Goal: Complete Application Form: Complete application form

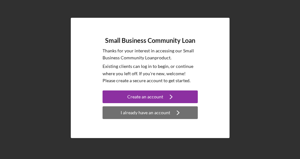
click at [155, 115] on div "I already have an account" at bounding box center [146, 112] width 50 height 13
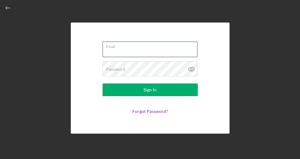
type input "[EMAIL_ADDRESS][DOMAIN_NAME]"
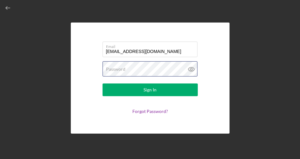
click at [150, 90] on button "Sign In" at bounding box center [150, 89] width 95 height 13
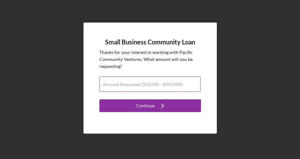
click at [151, 88] on input "Amount Requested ($10,000 - $500,000)" at bounding box center [149, 84] width 101 height 15
click at [149, 88] on input "Amount Requested ($10,000 - $500,000)" at bounding box center [149, 84] width 101 height 15
type input "$35,000"
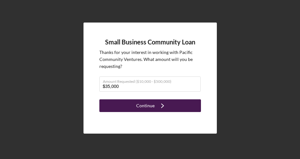
click at [147, 108] on div "Continue" at bounding box center [145, 105] width 18 height 13
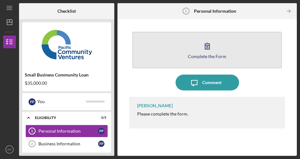
click at [206, 57] on div "Complete the Form" at bounding box center [207, 56] width 38 height 5
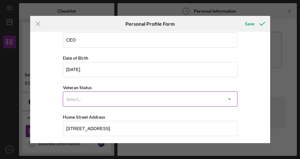
scroll to position [41, 0]
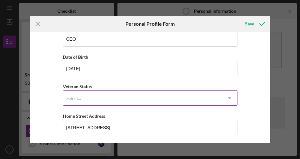
click at [228, 99] on use at bounding box center [229, 98] width 3 height 2
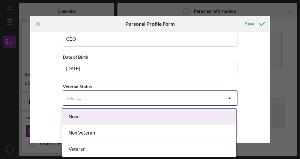
click at [102, 117] on div "None" at bounding box center [149, 117] width 174 height 16
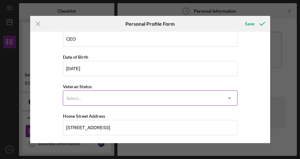
click at [227, 98] on icon "Icon/Dropdown Arrow" at bounding box center [229, 98] width 15 height 15
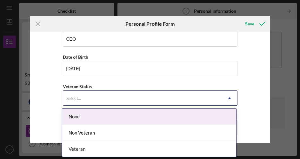
click at [74, 116] on div "None" at bounding box center [149, 117] width 174 height 16
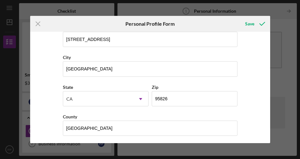
scroll to position [128, 0]
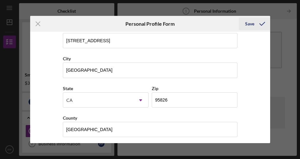
click at [247, 23] on div "Save" at bounding box center [249, 23] width 9 height 13
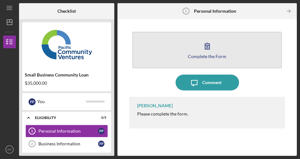
click at [204, 57] on div "Complete the Form" at bounding box center [207, 56] width 38 height 5
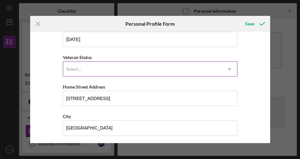
scroll to position [68, 0]
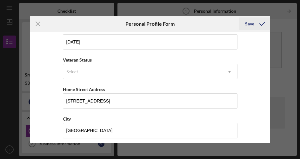
click at [248, 26] on div "Save" at bounding box center [249, 23] width 9 height 13
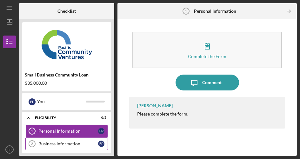
click at [57, 142] on div "Business Information" at bounding box center [68, 143] width 60 height 5
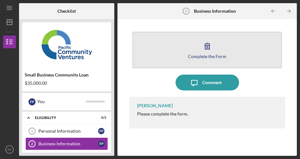
click at [211, 57] on div "Complete the Form" at bounding box center [207, 56] width 38 height 5
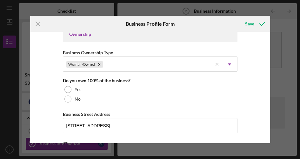
scroll to position [302, 0]
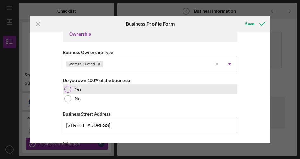
click at [66, 90] on div at bounding box center [67, 89] width 7 height 7
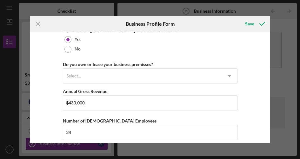
scroll to position [507, 0]
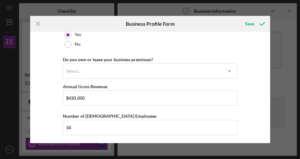
click at [160, 62] on div "Do you own or lease your business premisses? Select... Icon/Dropdown Arrow" at bounding box center [150, 67] width 175 height 23
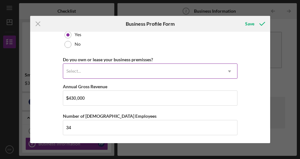
click at [204, 67] on div "Select..." at bounding box center [142, 71] width 159 height 15
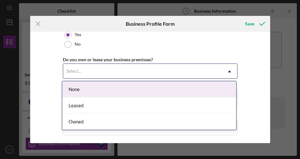
click at [80, 90] on div "None" at bounding box center [149, 89] width 174 height 16
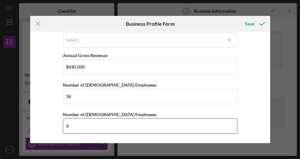
scroll to position [538, 0]
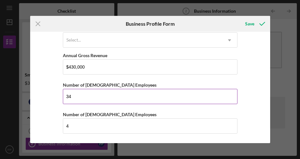
drag, startPoint x: 73, startPoint y: 99, endPoint x: 66, endPoint y: 99, distance: 7.3
click at [66, 99] on input "34" at bounding box center [150, 96] width 175 height 15
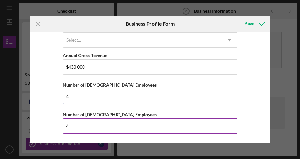
type input "4"
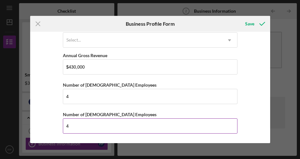
drag, startPoint x: 74, startPoint y: 125, endPoint x: 63, endPoint y: 126, distance: 11.5
click at [63, 126] on input "4" at bounding box center [150, 125] width 175 height 15
type input "2"
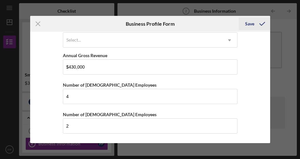
click at [252, 24] on div "Save" at bounding box center [249, 23] width 9 height 13
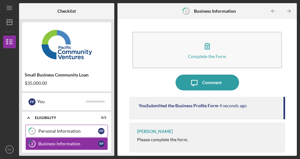
click at [30, 130] on icon "1" at bounding box center [32, 131] width 16 height 16
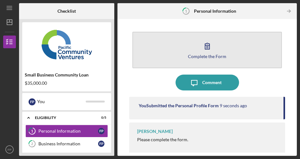
click at [212, 56] on div "Complete the Form" at bounding box center [207, 56] width 38 height 5
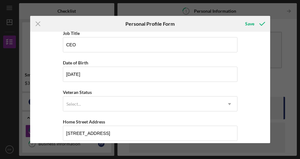
scroll to position [35, 0]
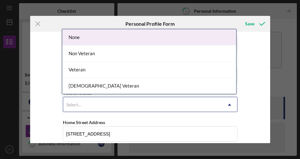
click at [77, 98] on div "Select..." at bounding box center [142, 104] width 159 height 15
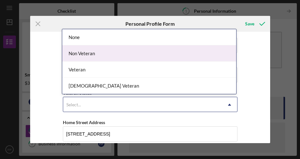
click at [84, 51] on div "Non Veteran" at bounding box center [149, 53] width 174 height 16
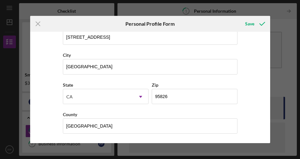
scroll to position [131, 0]
click at [248, 21] on div "Save" at bounding box center [249, 23] width 9 height 13
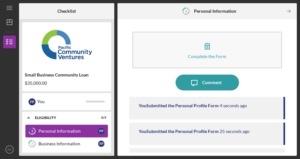
scroll to position [5, 0]
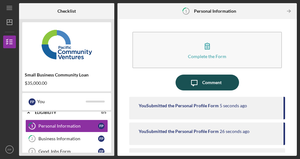
click at [209, 83] on div "Comment" at bounding box center [211, 83] width 19 height 16
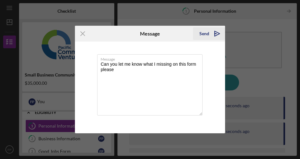
type textarea "Can you let me know what I missing on this form please"
click at [205, 35] on div "Send" at bounding box center [204, 33] width 10 height 13
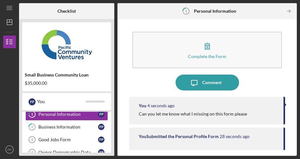
scroll to position [18, 0]
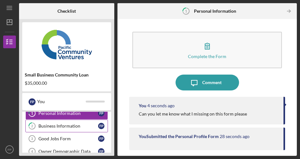
click at [53, 127] on div "Business Information" at bounding box center [68, 125] width 60 height 5
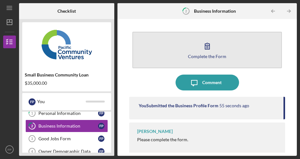
click at [217, 56] on div "Complete the Form" at bounding box center [207, 56] width 38 height 5
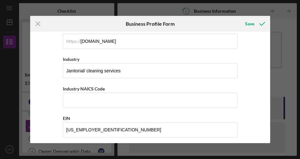
scroll to position [187, 0]
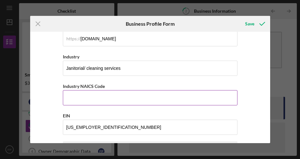
click at [86, 99] on input "Industry NAICS Code" at bounding box center [150, 97] width 175 height 15
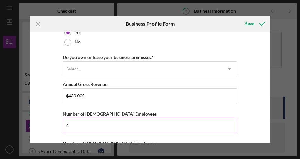
scroll to position [510, 0]
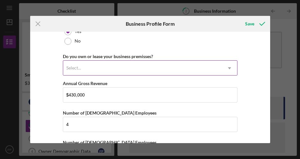
type input "561720"
click at [228, 67] on icon "Icon/Dropdown Arrow" at bounding box center [229, 68] width 15 height 15
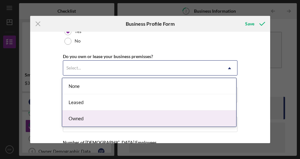
click at [80, 121] on div "Owned" at bounding box center [149, 118] width 174 height 16
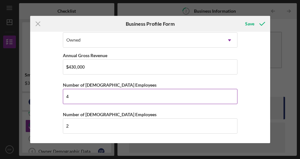
scroll to position [538, 0]
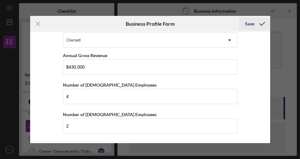
click at [253, 23] on div "Save" at bounding box center [249, 23] width 9 height 13
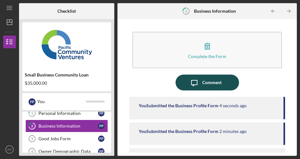
click at [212, 82] on div "Comment" at bounding box center [211, 83] width 19 height 16
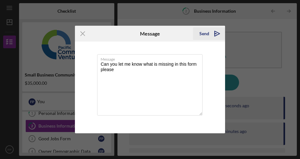
type textarea "Can you let me know what is missing in this form please"
click at [203, 35] on div "Send" at bounding box center [204, 33] width 10 height 13
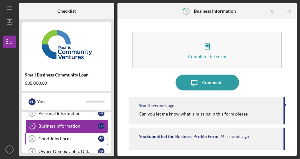
click at [48, 140] on div "Good Jobs Form" at bounding box center [68, 138] width 60 height 5
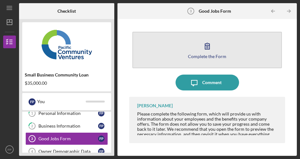
click at [206, 59] on button "Complete the Form Form" at bounding box center [207, 50] width 150 height 37
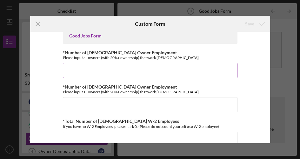
scroll to position [9, 0]
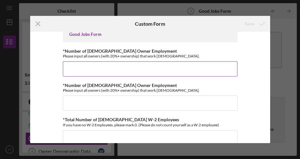
click at [74, 69] on input "*Number of [DEMOGRAPHIC_DATA] Owner Employment" at bounding box center [150, 68] width 175 height 15
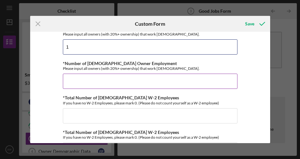
scroll to position [36, 0]
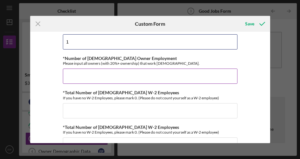
type input "1"
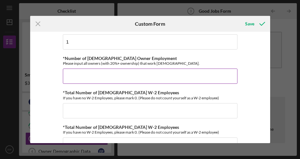
click at [76, 77] on input "*Number of [DEMOGRAPHIC_DATA] Owner Employment" at bounding box center [150, 76] width 175 height 15
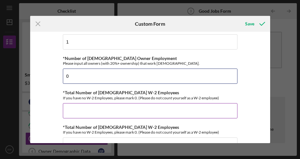
type input "0"
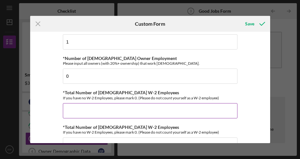
click at [79, 114] on input "*Total Number of [DEMOGRAPHIC_DATA] W-2 Employees" at bounding box center [150, 110] width 175 height 15
type input "6"
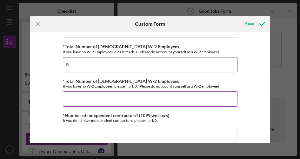
scroll to position [83, 0]
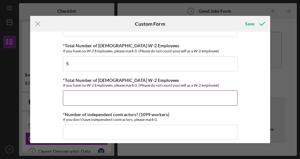
click at [79, 96] on input "*Total Number of [DEMOGRAPHIC_DATA] W-2 Employees" at bounding box center [150, 97] width 175 height 15
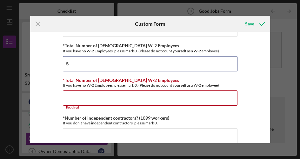
drag, startPoint x: 68, startPoint y: 65, endPoint x: 61, endPoint y: 64, distance: 7.4
click at [61, 64] on div "Good Jobs Form *Number of [DEMOGRAPHIC_DATA] Owner Employment Please input all …" at bounding box center [150, 87] width 240 height 111
type input "4"
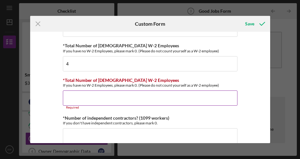
click at [73, 99] on input "*Total Number of [DEMOGRAPHIC_DATA] W-2 Employees" at bounding box center [150, 97] width 175 height 15
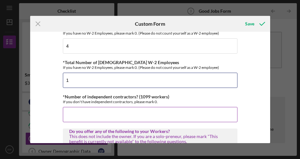
scroll to position [103, 0]
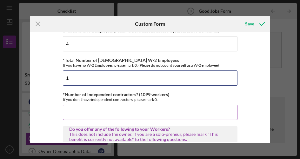
type input "1"
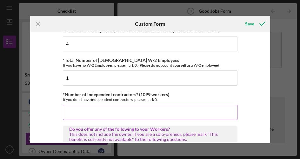
click at [69, 110] on input "*Number of independent contractors? (1099 workers)" at bounding box center [150, 112] width 175 height 15
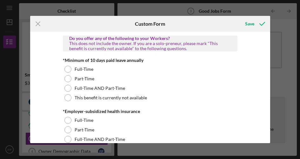
scroll to position [199, 0]
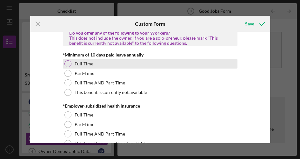
type input "1"
click at [68, 63] on div at bounding box center [67, 63] width 7 height 7
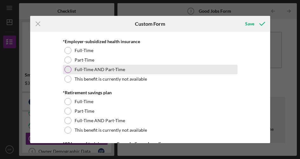
scroll to position [264, 0]
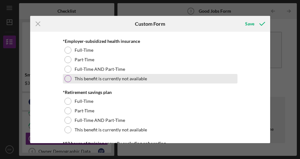
click at [67, 78] on div at bounding box center [67, 78] width 7 height 7
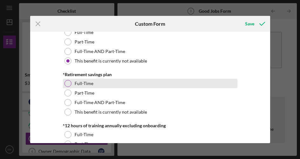
scroll to position [287, 0]
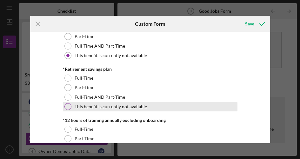
click at [67, 106] on div at bounding box center [67, 106] width 7 height 7
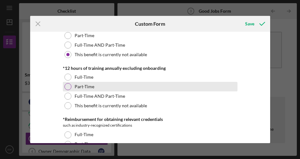
scroll to position [342, 0]
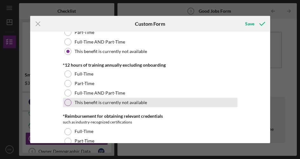
click at [68, 101] on div at bounding box center [67, 102] width 7 height 7
click at [68, 101] on div at bounding box center [67, 102] width 3 height 3
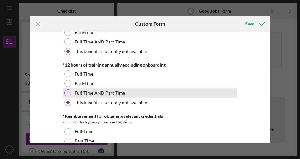
click at [67, 94] on div at bounding box center [67, 93] width 7 height 7
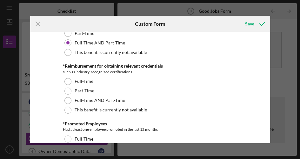
scroll to position [394, 0]
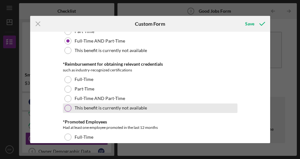
click at [68, 106] on div at bounding box center [67, 108] width 7 height 7
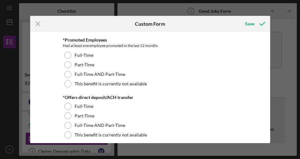
scroll to position [476, 0]
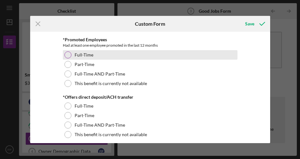
click at [64, 54] on div at bounding box center [67, 54] width 7 height 7
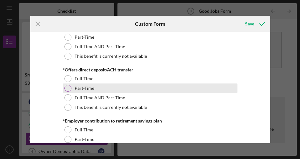
scroll to position [505, 0]
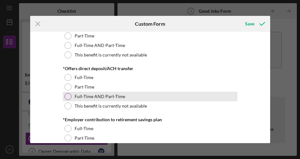
click at [67, 93] on div at bounding box center [67, 96] width 7 height 7
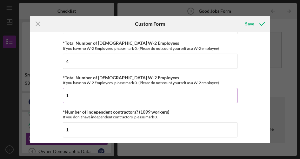
scroll to position [85, 0]
drag, startPoint x: 67, startPoint y: 94, endPoint x: 62, endPoint y: 94, distance: 4.8
click at [63, 94] on input "1" at bounding box center [150, 95] width 175 height 15
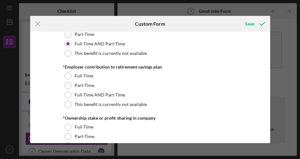
scroll to position [558, 0]
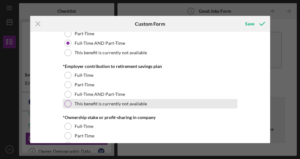
type input "2"
click at [66, 104] on div at bounding box center [67, 103] width 7 height 7
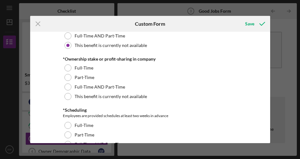
scroll to position [619, 0]
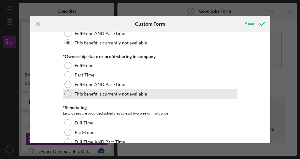
click at [65, 91] on div at bounding box center [67, 93] width 7 height 7
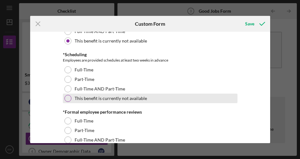
scroll to position [677, 0]
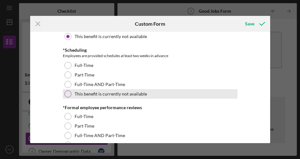
click at [67, 92] on div at bounding box center [67, 93] width 7 height 7
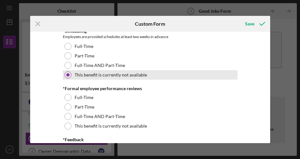
scroll to position [704, 0]
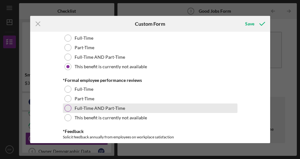
click at [67, 105] on div at bounding box center [67, 108] width 7 height 7
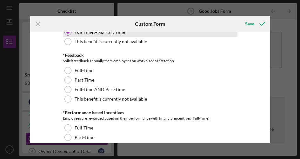
scroll to position [781, 0]
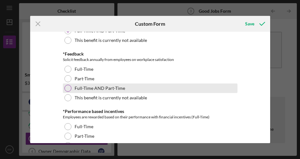
click at [69, 89] on div at bounding box center [67, 88] width 7 height 7
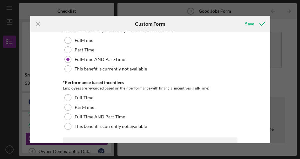
scroll to position [812, 0]
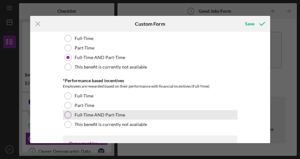
click at [67, 115] on div at bounding box center [67, 114] width 7 height 7
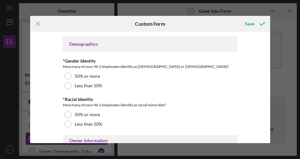
scroll to position [912, 0]
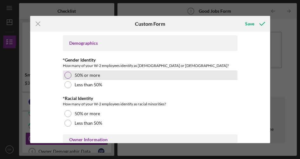
click at [64, 76] on div at bounding box center [67, 75] width 7 height 7
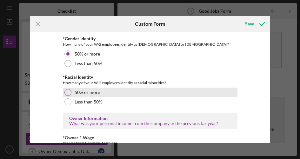
scroll to position [936, 0]
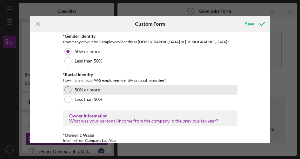
click at [67, 88] on div at bounding box center [67, 89] width 7 height 7
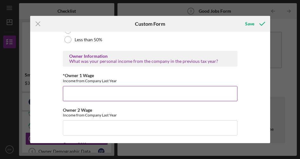
scroll to position [994, 0]
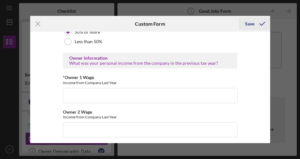
click at [252, 25] on div "Save" at bounding box center [249, 23] width 9 height 13
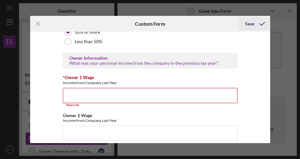
scroll to position [1037, 0]
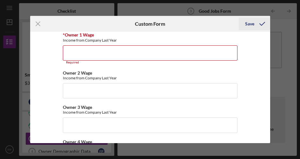
click at [250, 23] on div "Save" at bounding box center [249, 23] width 9 height 13
click at [251, 23] on div "Save" at bounding box center [249, 23] width 9 height 13
click at [39, 22] on line at bounding box center [38, 24] width 4 height 4
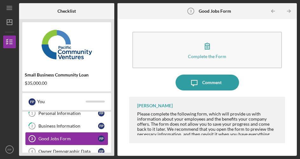
click at [63, 138] on div "Good Jobs Form" at bounding box center [68, 138] width 60 height 5
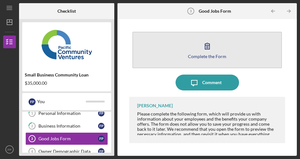
click at [208, 55] on div "Complete the Form" at bounding box center [207, 56] width 38 height 5
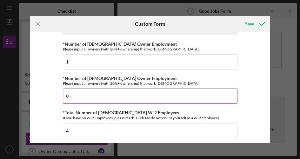
scroll to position [12, 0]
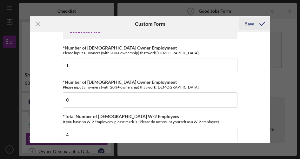
click at [251, 23] on div "Save" at bounding box center [249, 23] width 9 height 13
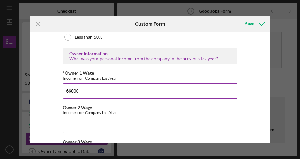
scroll to position [1011, 0]
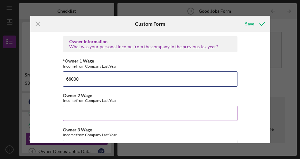
type input "66000"
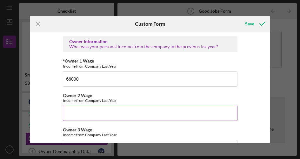
click at [74, 113] on input "Owner 2 Wage" at bounding box center [150, 113] width 175 height 15
click at [231, 114] on input "Owner 2 Wage" at bounding box center [150, 113] width 175 height 15
click at [80, 113] on input "Owner 2 Wage" at bounding box center [150, 113] width 175 height 15
click at [73, 111] on input "Owner 2 Wage" at bounding box center [150, 113] width 175 height 15
type input "$0"
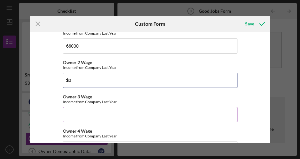
scroll to position [1044, 0]
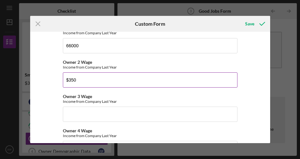
type input "$3,500"
drag, startPoint x: 78, startPoint y: 78, endPoint x: 63, endPoint y: 79, distance: 15.3
click at [63, 79] on input "$3,500" at bounding box center [150, 79] width 175 height 15
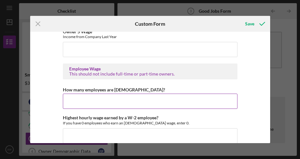
scroll to position [1179, 0]
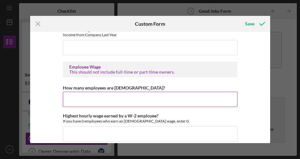
click at [71, 101] on input "How many employees are [DEMOGRAPHIC_DATA]?" at bounding box center [150, 99] width 175 height 15
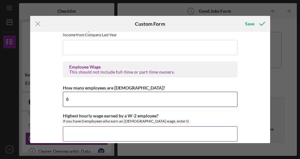
type input "6"
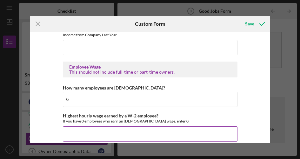
click at [74, 128] on input "Highest hourly wage earned by a W-2 employee?" at bounding box center [150, 133] width 175 height 15
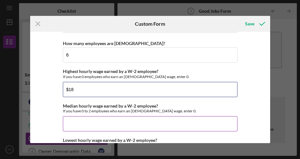
scroll to position [1226, 0]
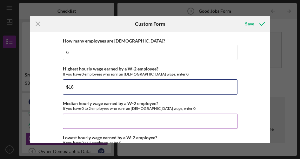
type input "$18"
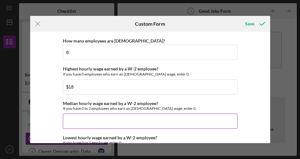
click at [70, 123] on input "Median hourly wage earned by a W-2 employee?" at bounding box center [150, 121] width 175 height 15
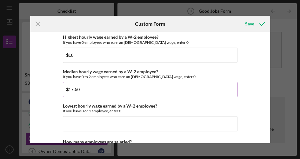
scroll to position [1259, 0]
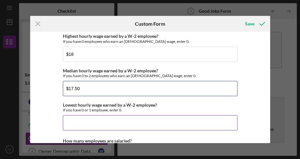
type input "$17.50"
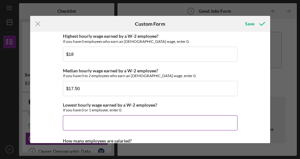
click at [73, 123] on input "Lowest hourly wage earned by a W-2 employee?" at bounding box center [150, 122] width 175 height 15
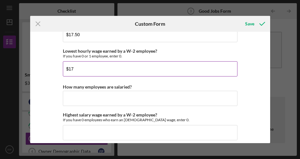
scroll to position [1315, 0]
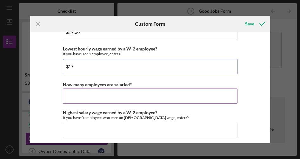
type input "$17"
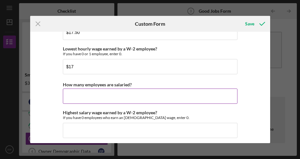
click at [77, 98] on input "How many employees are salaried?" at bounding box center [150, 96] width 175 height 15
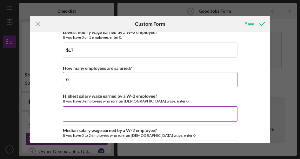
scroll to position [1332, 0]
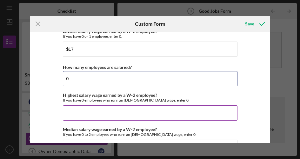
type input "0"
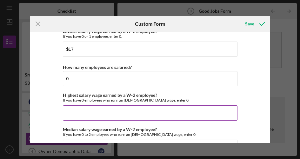
click at [71, 116] on input "Highest salary wage earned by a W-2 employee?" at bounding box center [150, 112] width 175 height 15
type input "$0"
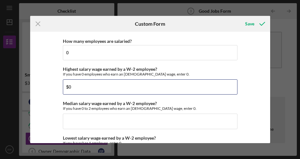
scroll to position [1360, 0]
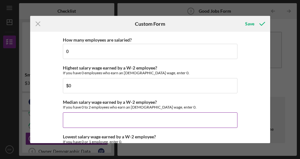
click at [81, 122] on input "Median salary wage earned by a W-2 employee?" at bounding box center [150, 119] width 175 height 15
type input "$0"
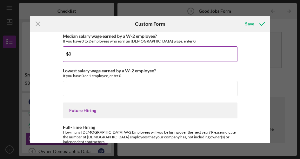
scroll to position [1434, 0]
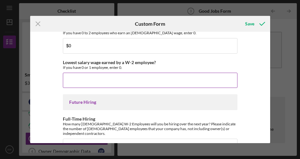
click at [75, 79] on input "Lowest salary wage earned by a W-2 employee?" at bounding box center [150, 80] width 175 height 15
type input "$0"
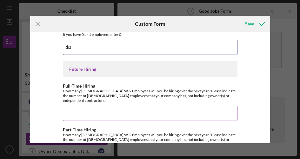
scroll to position [1468, 0]
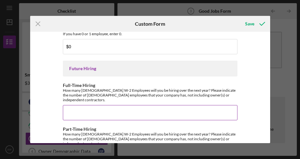
type input "2"
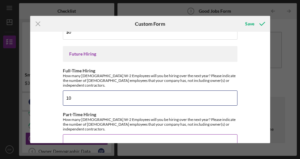
scroll to position [1486, 0]
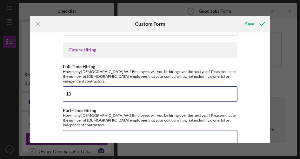
type input "10"
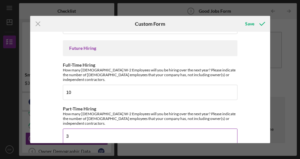
scroll to position [1488, 0]
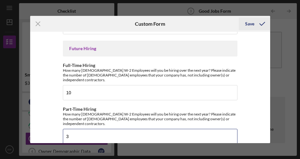
type input "3"
click at [250, 23] on div "Save" at bounding box center [249, 23] width 9 height 13
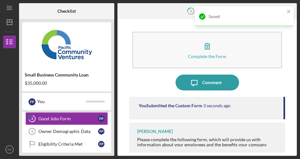
scroll to position [38, 0]
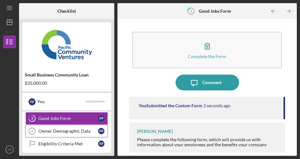
click at [66, 131] on div "Owner Demographic Data" at bounding box center [68, 131] width 60 height 5
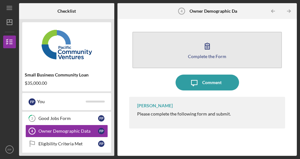
click at [211, 56] on div "Complete the Form" at bounding box center [207, 56] width 38 height 5
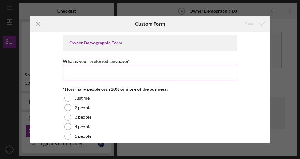
click at [92, 76] on input "What is your preferred language?" at bounding box center [150, 72] width 175 height 15
type input "I"
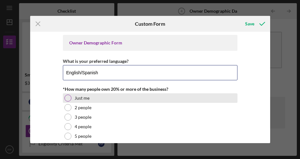
type input "English/Spanish"
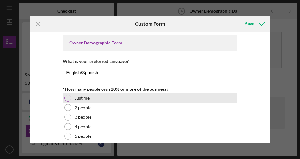
click at [67, 97] on div at bounding box center [67, 98] width 7 height 7
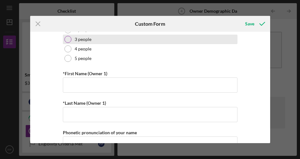
scroll to position [82, 0]
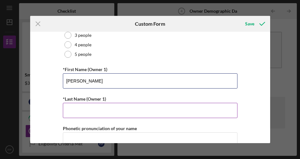
type input "[PERSON_NAME]"
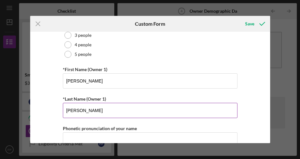
click at [157, 113] on input "[PERSON_NAME]" at bounding box center [150, 110] width 175 height 15
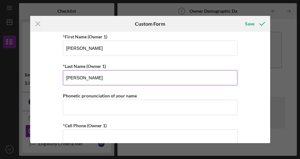
scroll to position [116, 0]
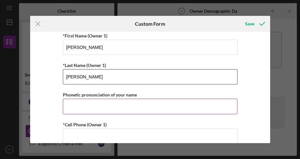
type input "[PERSON_NAME]"
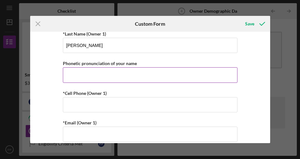
scroll to position [150, 0]
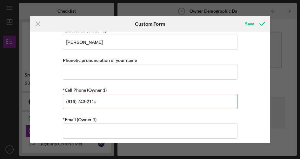
type input "[PHONE_NUMBER]"
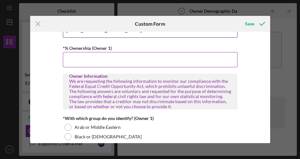
scroll to position [252, 0]
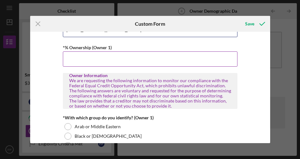
type input "[EMAIL_ADDRESS][DOMAIN_NAME]"
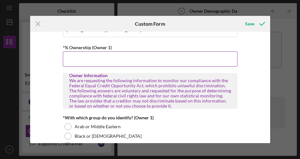
click at [87, 63] on input "*% Ownership (Owner 1)" at bounding box center [150, 58] width 175 height 15
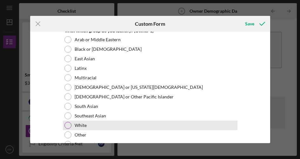
scroll to position [338, 0]
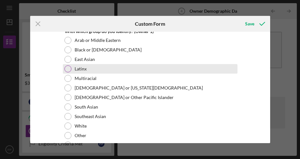
type input "100.00000%"
click at [68, 68] on div at bounding box center [67, 68] width 7 height 7
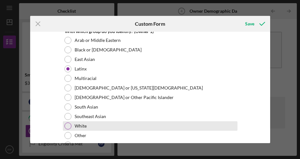
click at [70, 124] on div at bounding box center [67, 126] width 7 height 7
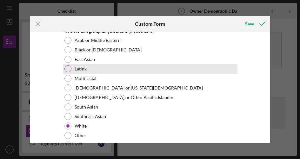
click at [69, 69] on div at bounding box center [67, 68] width 7 height 7
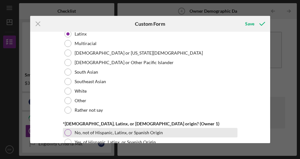
scroll to position [373, 0]
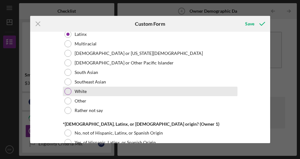
click at [67, 90] on div at bounding box center [67, 91] width 7 height 7
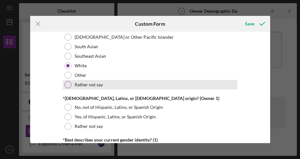
scroll to position [405, 0]
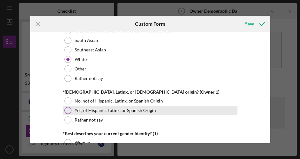
click at [67, 109] on div at bounding box center [67, 110] width 7 height 7
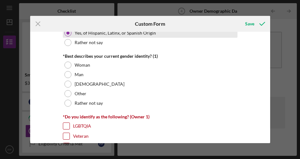
scroll to position [483, 0]
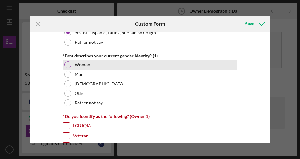
click at [66, 64] on div at bounding box center [67, 64] width 7 height 7
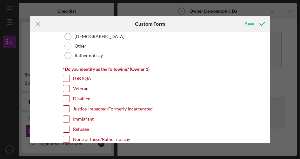
scroll to position [533, 0]
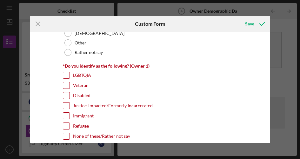
click at [65, 135] on input "None of these/Rather not say" at bounding box center [66, 136] width 6 height 6
checkbox input "true"
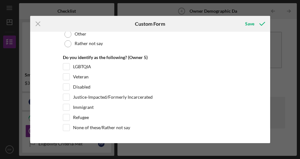
scroll to position [2510, 0]
click at [249, 24] on div "Save" at bounding box center [249, 23] width 9 height 13
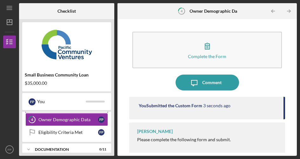
scroll to position [51, 0]
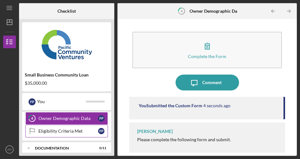
click at [67, 130] on div "Eligibility Criteria Met" at bounding box center [68, 131] width 60 height 5
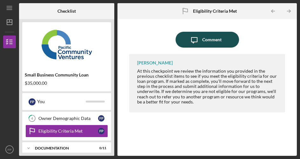
click at [209, 38] on div "Comment" at bounding box center [211, 40] width 19 height 16
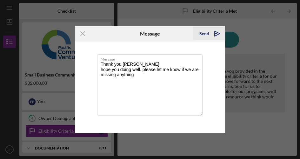
type textarea "Thank you [PERSON_NAME] hope you doing well. please let me know if we are missi…"
click at [205, 35] on div "Send" at bounding box center [204, 33] width 10 height 13
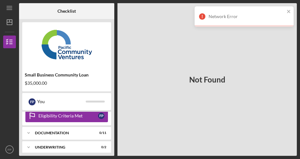
scroll to position [65, 0]
click at [57, 117] on div "Eligibility Criteria Met" at bounding box center [68, 116] width 60 height 5
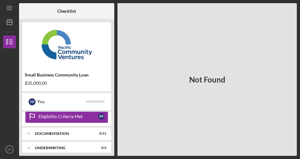
click at [57, 117] on div "Eligibility Criteria Met" at bounding box center [68, 116] width 60 height 5
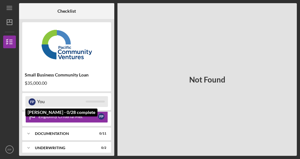
click at [45, 104] on div "You" at bounding box center [61, 101] width 49 height 11
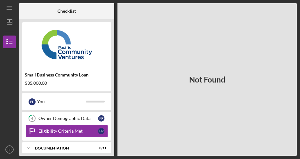
scroll to position [47, 0]
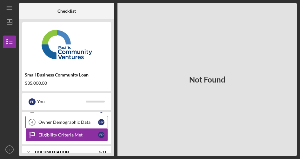
click at [64, 125] on link "4 Owner Demographic Data F P" at bounding box center [66, 122] width 83 height 13
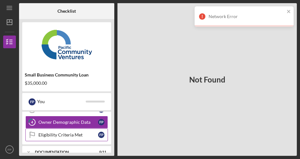
click at [67, 134] on div "Eligibility Criteria Met" at bounding box center [68, 134] width 60 height 5
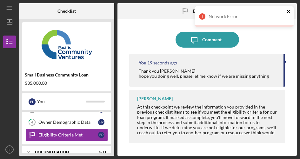
click at [290, 10] on icon "close" at bounding box center [289, 11] width 4 height 5
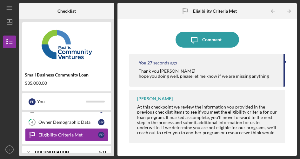
scroll to position [53, 0]
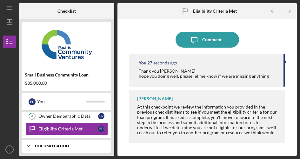
click at [63, 142] on div "Icon/Expander Documentation 0 / 11" at bounding box center [66, 146] width 89 height 13
click at [63, 144] on div "Documentation" at bounding box center [69, 146] width 68 height 4
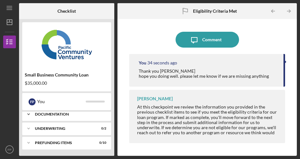
scroll to position [85, 0]
click at [63, 114] on div "Documentation" at bounding box center [69, 114] width 68 height 4
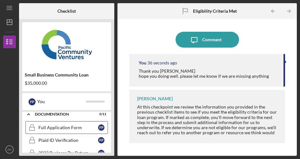
click at [69, 126] on div "Full Application Form" at bounding box center [68, 127] width 60 height 5
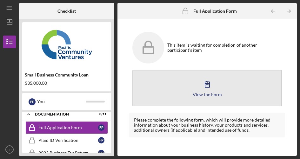
click at [210, 97] on button "View the Form Form" at bounding box center [207, 88] width 150 height 37
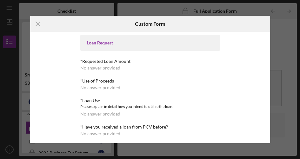
click at [116, 69] on div "No answer provided" at bounding box center [100, 67] width 40 height 5
click at [121, 42] on div "Loan Request" at bounding box center [150, 42] width 127 height 5
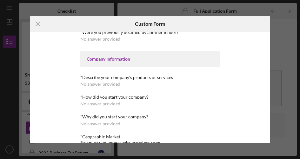
scroll to position [117, 0]
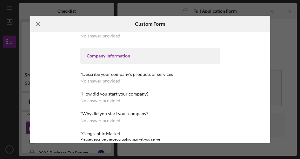
click at [38, 24] on line at bounding box center [38, 24] width 4 height 4
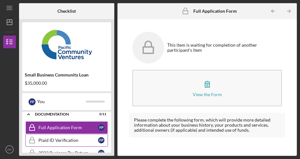
click at [63, 141] on div "Plaid ID Verification" at bounding box center [68, 140] width 60 height 5
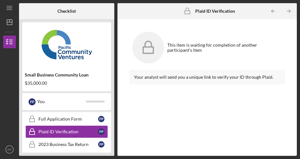
scroll to position [95, 0]
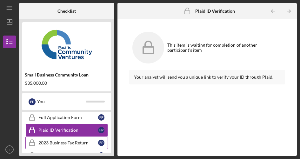
click at [68, 142] on div "2023 Business Tax Return" at bounding box center [68, 142] width 60 height 5
